Goal: Task Accomplishment & Management: Complete application form

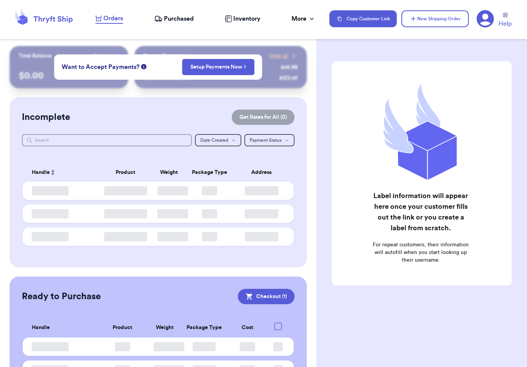
checkbox input "true"
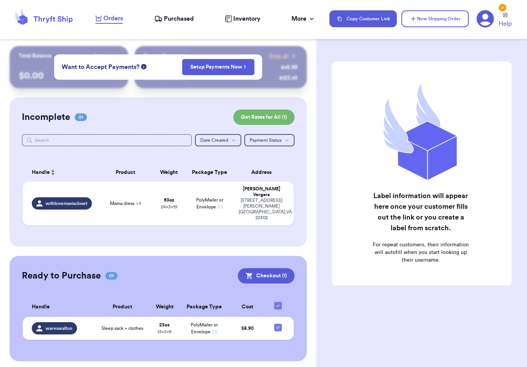
click at [181, 22] on span "Purchased" at bounding box center [179, 18] width 30 height 9
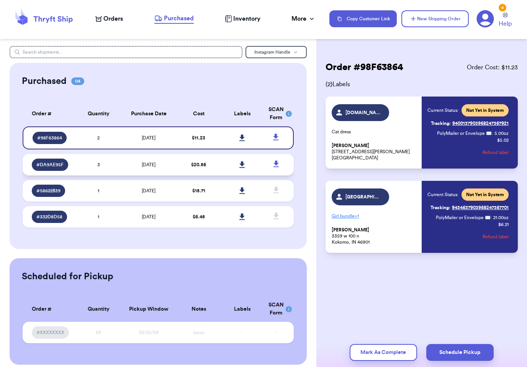
click at [172, 164] on td "[DATE]" at bounding box center [148, 164] width 57 height 21
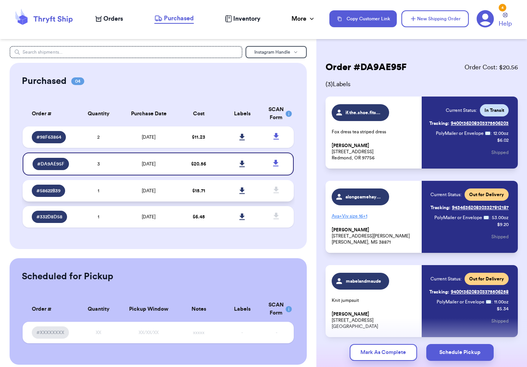
click at [220, 195] on td at bounding box center [241, 190] width 43 height 21
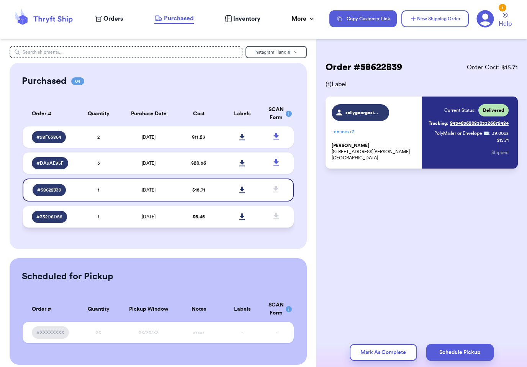
click at [213, 222] on td "$ 6.45" at bounding box center [198, 216] width 43 height 21
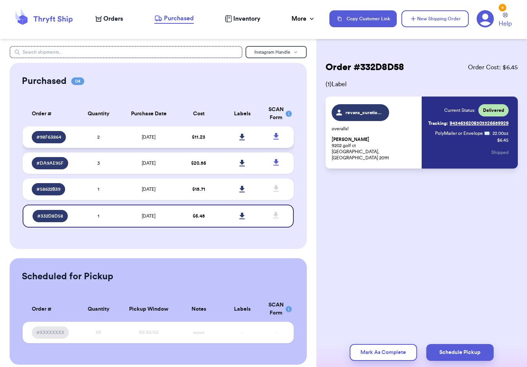
click at [226, 142] on td at bounding box center [241, 136] width 43 height 21
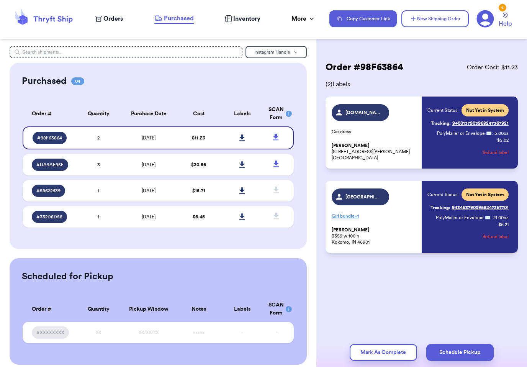
click at [111, 22] on span "Orders" at bounding box center [113, 18] width 20 height 9
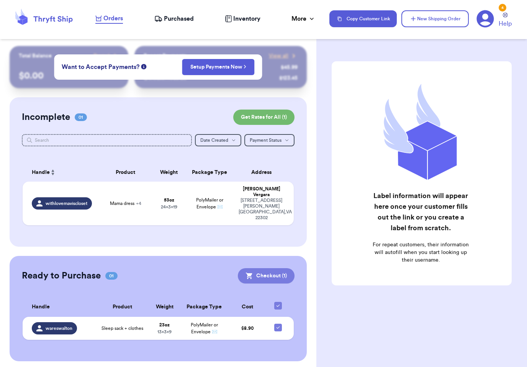
click at [265, 268] on button "Checkout ( 1 )" at bounding box center [266, 275] width 57 height 15
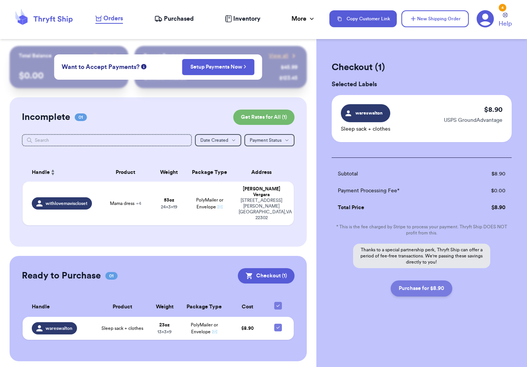
click at [440, 291] on button "Purchase for $8.90" at bounding box center [421, 288] width 62 height 16
checkbox input "false"
checkbox input "true"
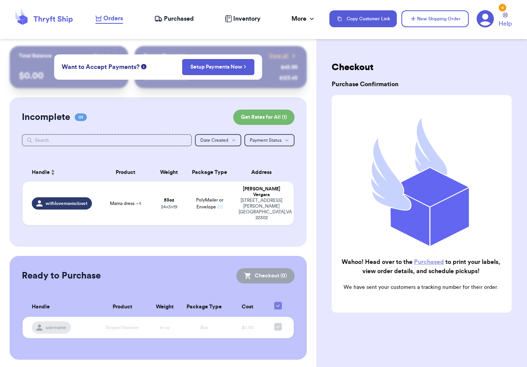
click at [173, 22] on span "Purchased" at bounding box center [179, 18] width 30 height 9
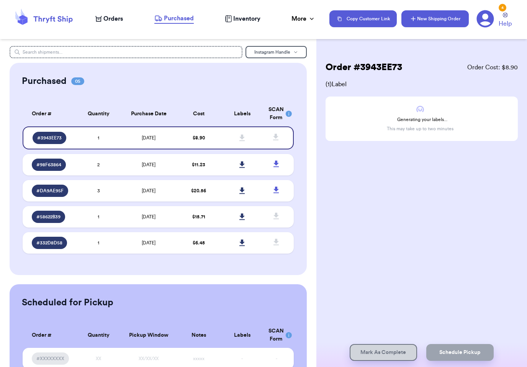
click at [449, 14] on button "New Shipping Order" at bounding box center [434, 18] width 67 height 17
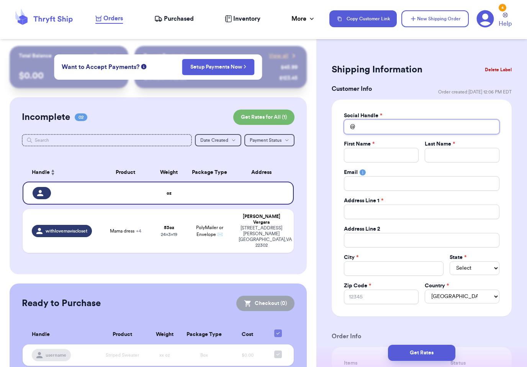
click at [405, 131] on input "Total Amount Paid" at bounding box center [421, 126] width 155 height 15
type input "S"
type input "Sq"
type input "Sqw"
type input "Sq"
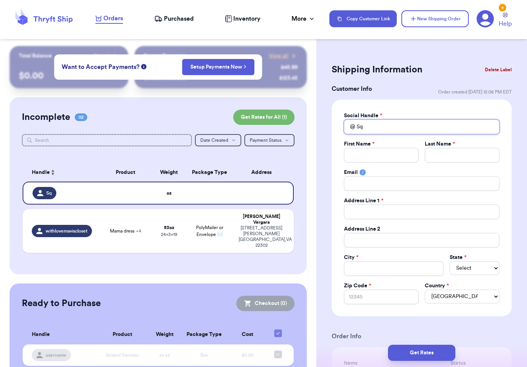
type input "Sqe"
type input "Sqea"
type input "Sqeat"
type input "Sqeata"
type input "Sqeatal"
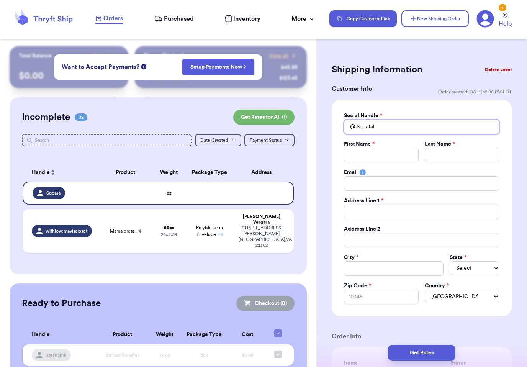
type input "Sqeatali"
type input "Sqeatalit"
type input "Sqeatalitt"
type input "Sqeatalittl"
type input "Sqeatalittle"
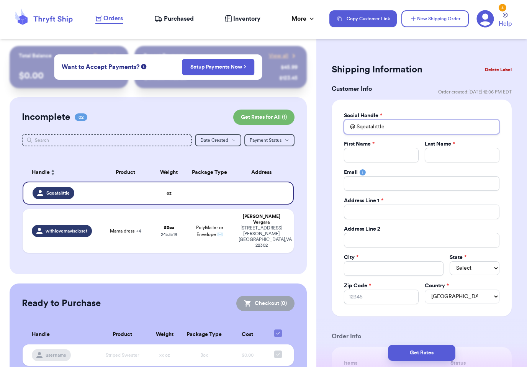
type input "Sqeatalittlec"
type input "Sqeatalittlecp"
type input "Sqeatalittlecpt"
click at [387, 157] on input "Total Amount Paid" at bounding box center [381, 155] width 75 height 15
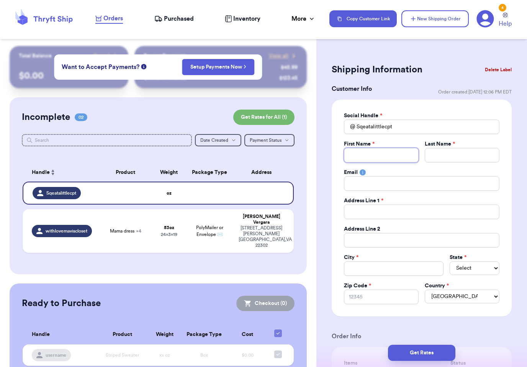
type input "H"
type input "HA"
type input "H"
type input "Ha"
type input "Har"
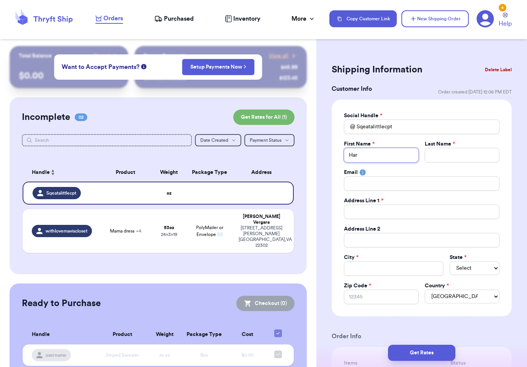
type input "Harl"
type input "[PERSON_NAME]"
type input "Harley"
click at [449, 161] on input "Total Amount Paid" at bounding box center [462, 155] width 75 height 15
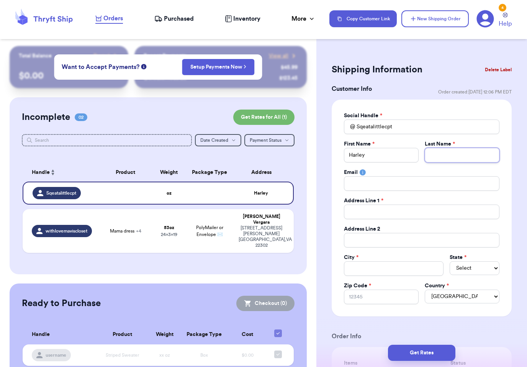
type input "W"
type input "Wi"
type input "Wil"
type input "Wils"
type input "Wilso"
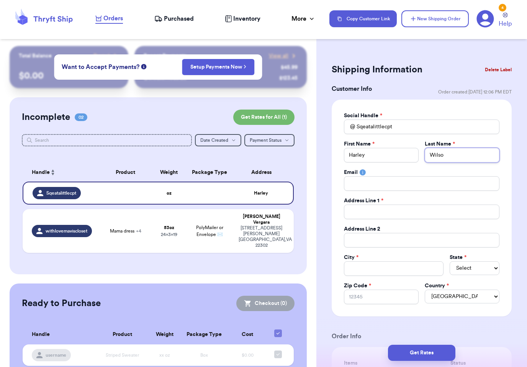
type input "[PERSON_NAME]"
click at [399, 216] on input "Total Amount Paid" at bounding box center [421, 211] width 155 height 15
type input "4"
type input "42"
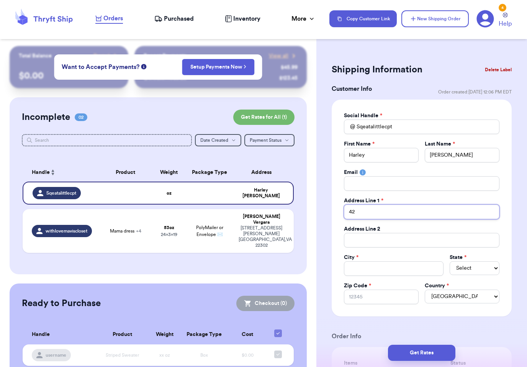
type input "421"
type input "421 S"
type input "421 S,"
type input "421 S"
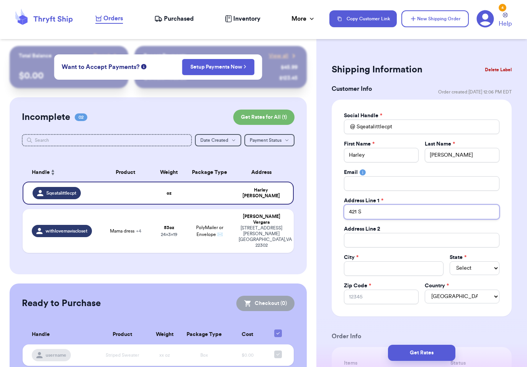
type input "421 S."
type input "421 S. E"
type input "421 S. Ei"
type input "421 S. Eic"
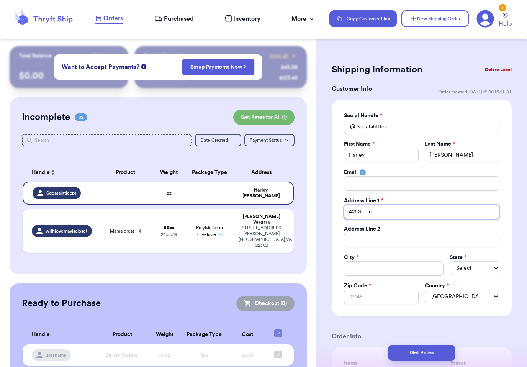
type input "421 [PERSON_NAME]"
type input "421 S. Eicko"
type input "421 S. Eickof"
type input "421 [PERSON_NAME]"
type input "421 S. [PERSON_NAME] off"
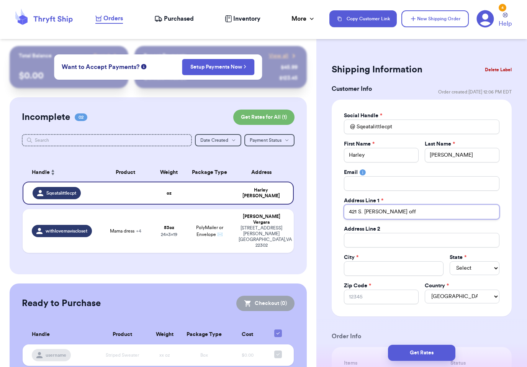
type input "421 S. [PERSON_NAME] off"
type input "421 S. [PERSON_NAME] of"
type input "421 S. [PERSON_NAME]"
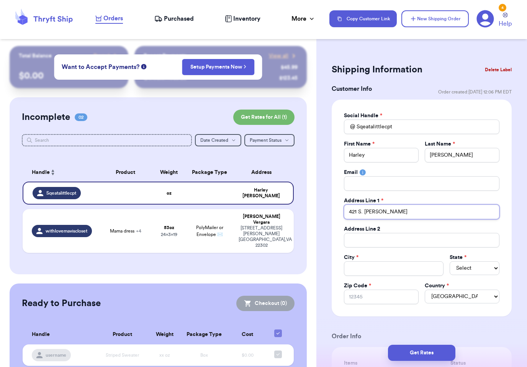
type input "421 S. [PERSON_NAME]"
type input "421 S. Ric"
type input "421 S. Ri"
type input "421 S. R"
type input "421 S."
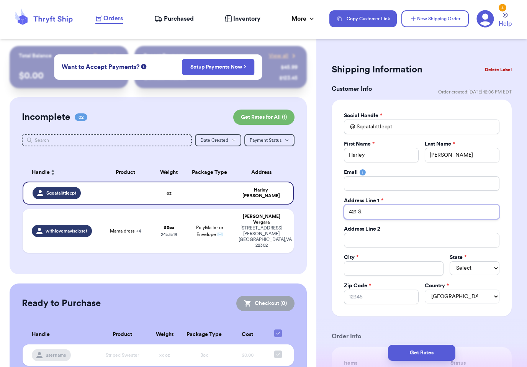
type input "421 S. E"
type input "421 S. Ei"
type input "421 S. Eic"
type input "421 [PERSON_NAME]"
type input "421 S. Eicko"
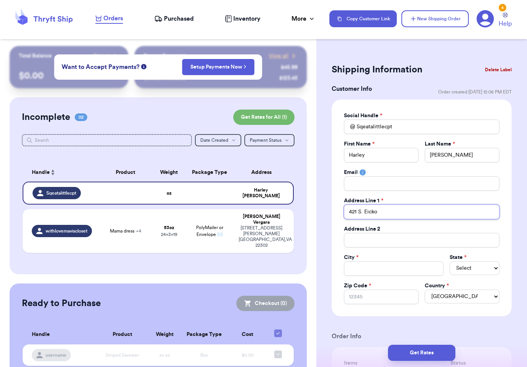
type input "421 S. Eickof"
type input "421 [PERSON_NAME]"
type input "421 S. Eickof"
type input "421 S. Eicko"
type input "421 [PERSON_NAME]"
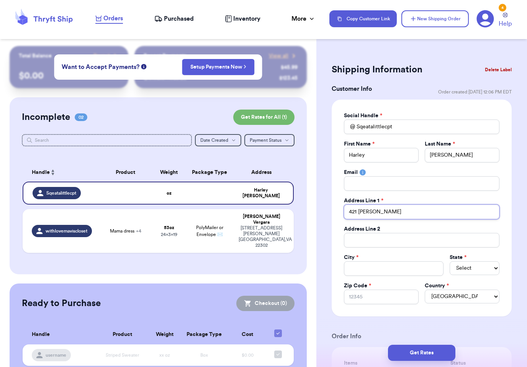
type input "421 S. Eickh"
type input "421 S. Eickho"
type input "421 [PERSON_NAME]"
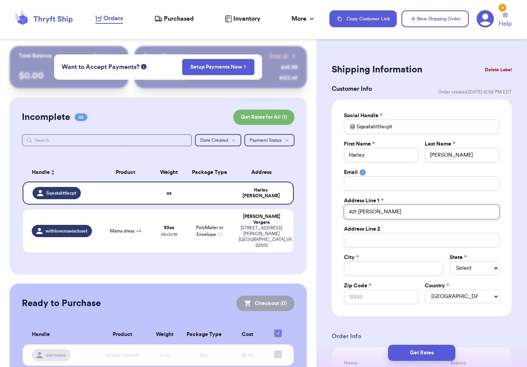
type input "[STREET_ADDRESS][PERSON_NAME]"
type input "421 [PERSON_NAME] Ro"
type input "421 [PERSON_NAME] [PERSON_NAME]"
type input "[STREET_ADDRESS][PERSON_NAME]"
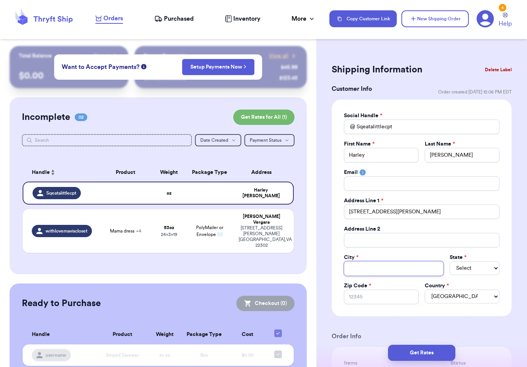
click at [390, 266] on input "Total Amount Paid" at bounding box center [394, 268] width 100 height 15
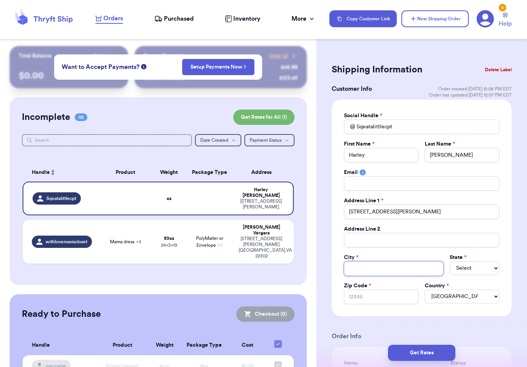
type input "e"
type input "ev"
type input "eva"
type input "evan"
type input "[PERSON_NAME]"
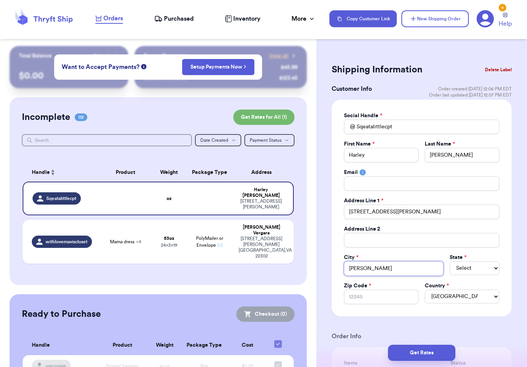
type input "evansv"
type input "evansvi"
type input "evansvil"
type input "evansvill"
type input "[GEOGRAPHIC_DATA]"
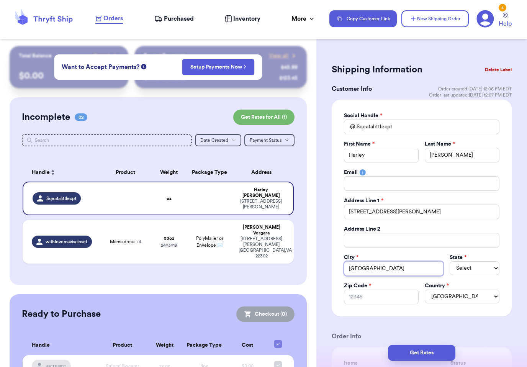
type input "[GEOGRAPHIC_DATA]"
click at [470, 269] on select "Select AL AK AZ AR CA CO [GEOGRAPHIC_DATA] DE DC [GEOGRAPHIC_DATA] [GEOGRAPHIC_…" at bounding box center [474, 268] width 50 height 14
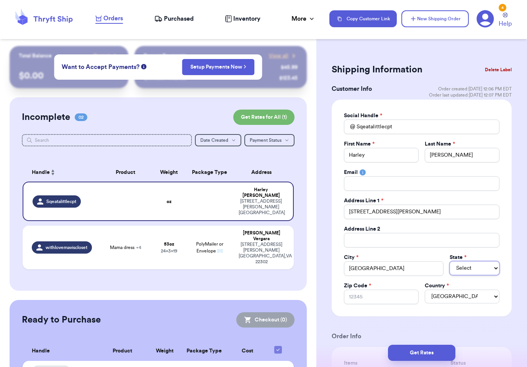
select select "IN"
click at [383, 302] on input "Zip Code *" at bounding box center [381, 296] width 75 height 15
type input "4"
type input "47"
type input "477"
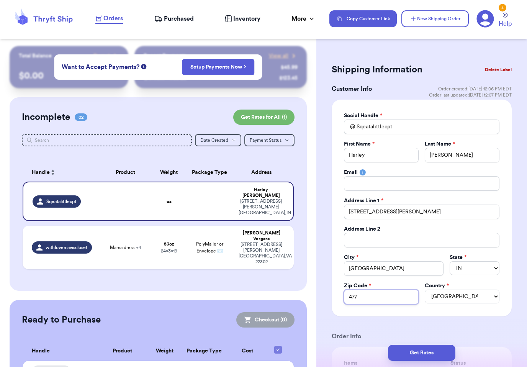
type input "4771"
type input "47712"
click at [481, 295] on select "[GEOGRAPHIC_DATA] [GEOGRAPHIC_DATA] [GEOGRAPHIC_DATA]" at bounding box center [462, 296] width 75 height 14
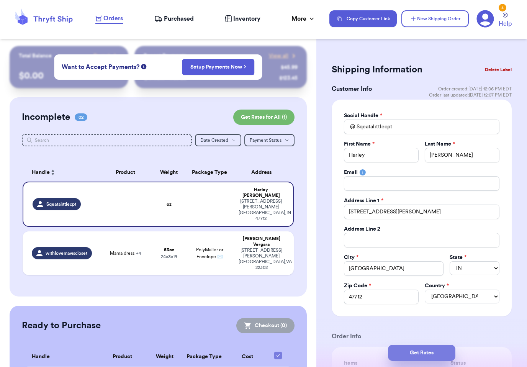
click at [436, 345] on button "Get Rates" at bounding box center [421, 353] width 67 height 16
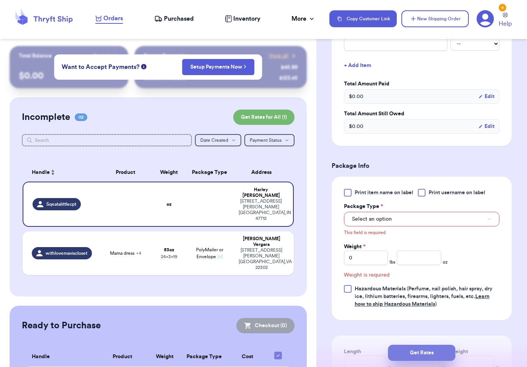
scroll to position [281, 0]
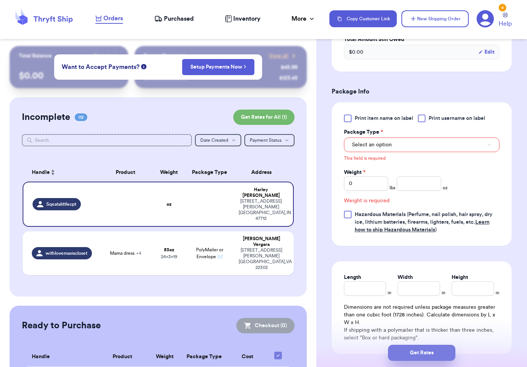
click at [423, 144] on button "Select an option" at bounding box center [421, 144] width 155 height 15
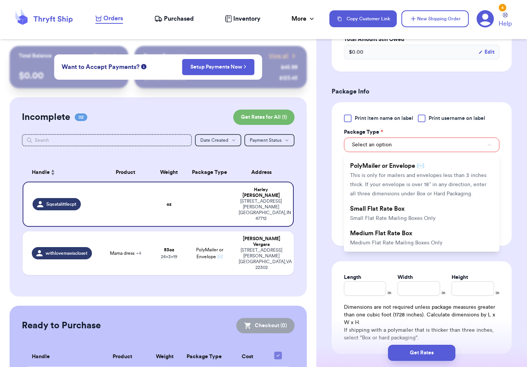
scroll to position [55, 0]
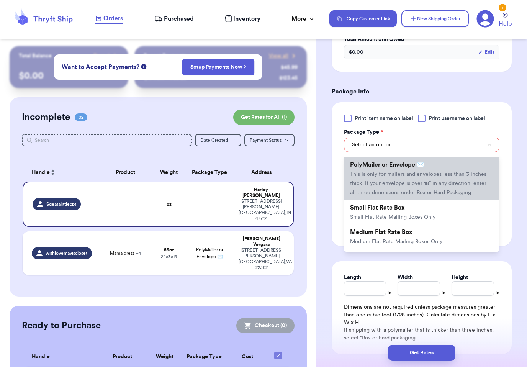
click at [435, 180] on span "This is only for mailers and envelopes less than 3 inches thick. If your envelo…" at bounding box center [418, 183] width 136 height 24
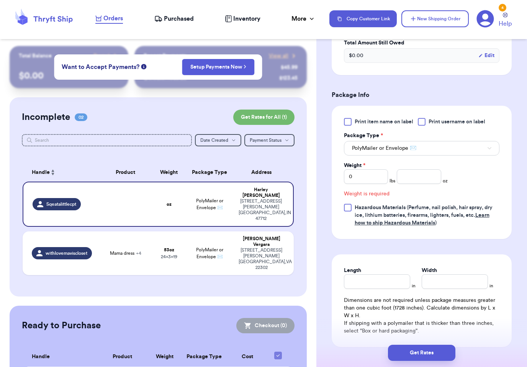
scroll to position [271, 0]
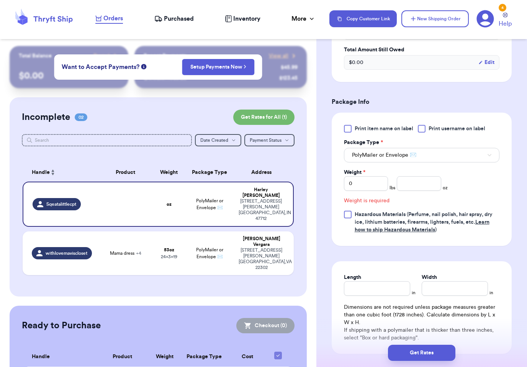
click at [400, 129] on span "Print item name on label" at bounding box center [383, 129] width 59 height 8
click at [0, 0] on input "Print item name on label" at bounding box center [0, 0] width 0 height 0
click at [461, 125] on span "Print username on label" at bounding box center [456, 129] width 57 height 8
click at [0, 0] on input "Print username on label" at bounding box center [0, 0] width 0 height 0
click at [372, 182] on input "0" at bounding box center [366, 183] width 44 height 15
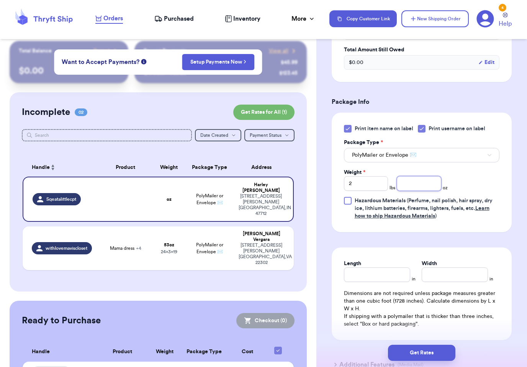
click at [426, 187] on input "number" at bounding box center [419, 183] width 44 height 15
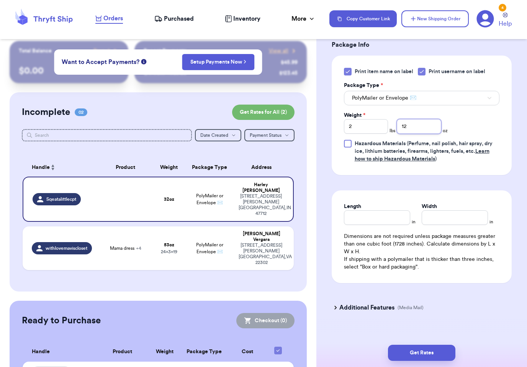
scroll to position [328, 0]
click at [385, 222] on input "Length" at bounding box center [377, 217] width 66 height 15
click at [453, 220] on input "Width *" at bounding box center [454, 217] width 66 height 15
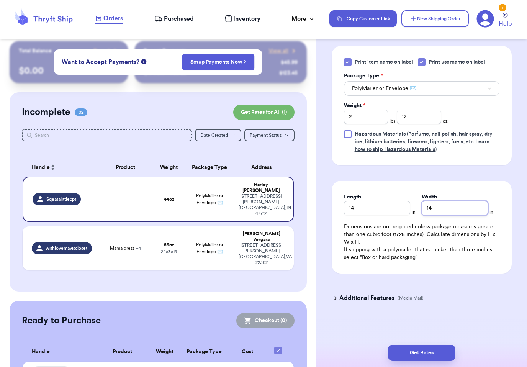
scroll to position [338, 0]
click at [451, 345] on button "Get Rates" at bounding box center [421, 353] width 67 height 16
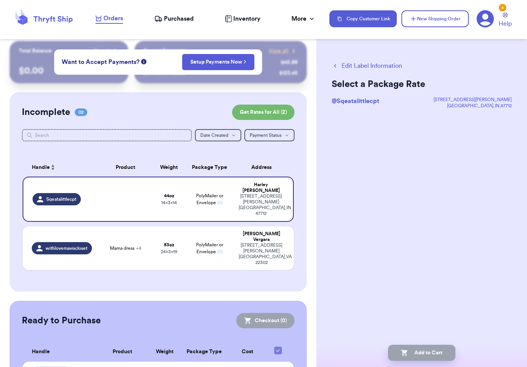
scroll to position [0, 0]
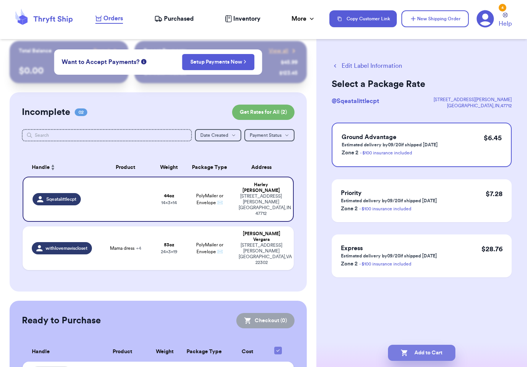
click at [440, 345] on button "Add to Cart" at bounding box center [421, 353] width 67 height 16
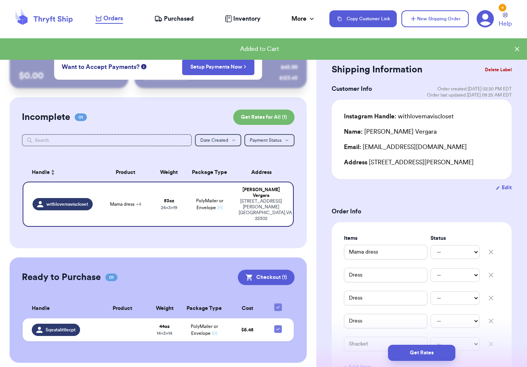
scroll to position [12, 0]
click at [278, 269] on button "Checkout ( 1 )" at bounding box center [266, 276] width 57 height 15
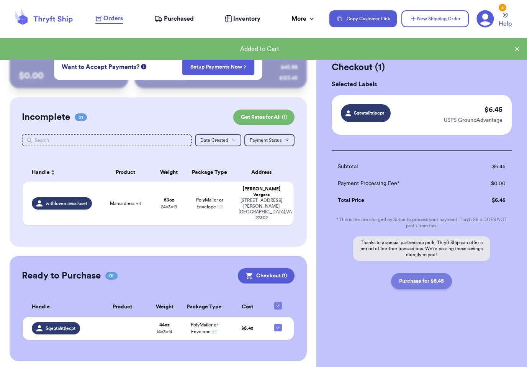
click at [424, 287] on button "Purchase for $6.45" at bounding box center [421, 281] width 61 height 16
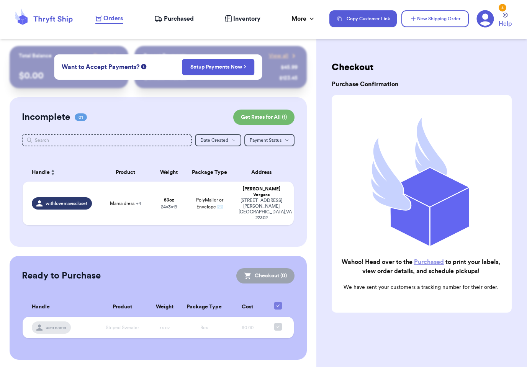
click at [175, 28] on nav "Orders Purchased Inventory More Stats Completed Orders Payments Payouts Copy Cu…" at bounding box center [307, 18] width 439 height 25
click at [182, 21] on span "Purchased" at bounding box center [179, 18] width 30 height 9
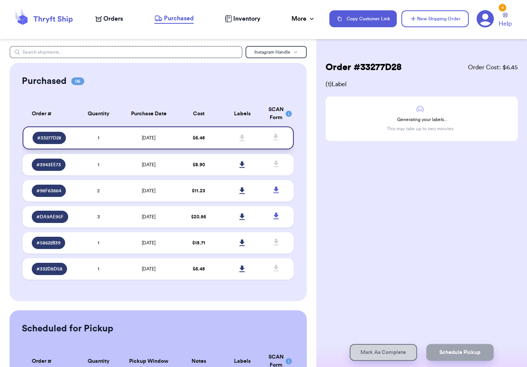
click at [248, 138] on span at bounding box center [242, 137] width 17 height 17
click at [243, 141] on icon at bounding box center [242, 137] width 6 height 7
click at [230, 167] on td at bounding box center [241, 164] width 43 height 21
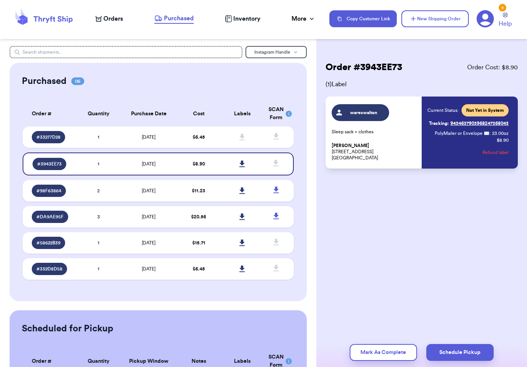
click at [445, 169] on div "Order # 3943EE73 Order Cost: $ 8.90 ( 1 ) Label wareswalton Sleep sack + clothe…" at bounding box center [421, 138] width 211 height 184
click at [249, 171] on link at bounding box center [242, 163] width 17 height 17
click at [236, 145] on link at bounding box center [242, 137] width 17 height 17
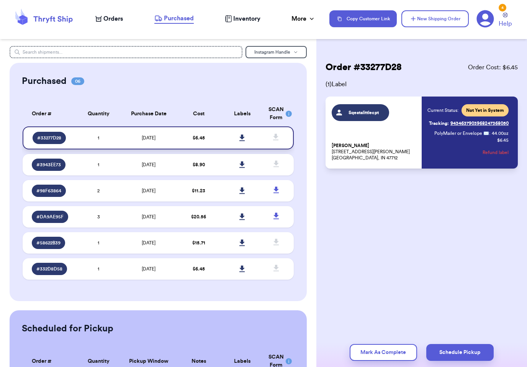
click at [247, 145] on link at bounding box center [242, 137] width 17 height 17
